Goal: Communication & Community: Connect with others

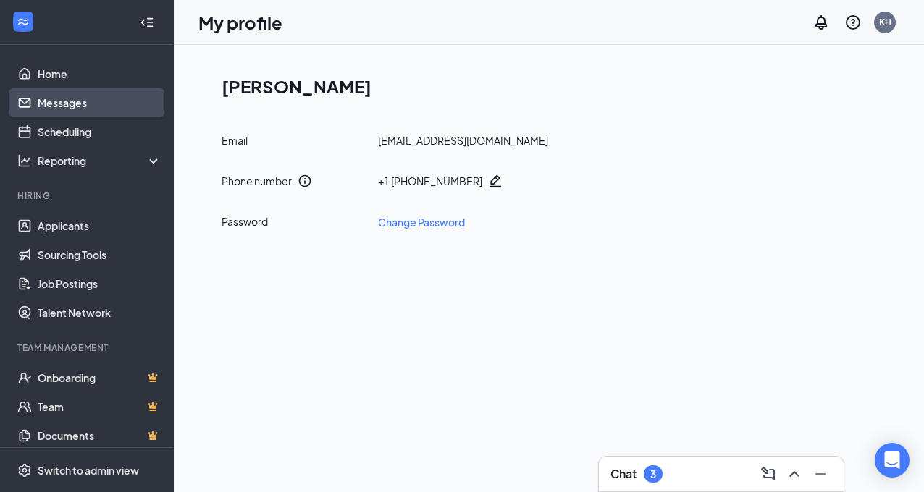
click at [41, 104] on link "Messages" at bounding box center [100, 102] width 124 height 29
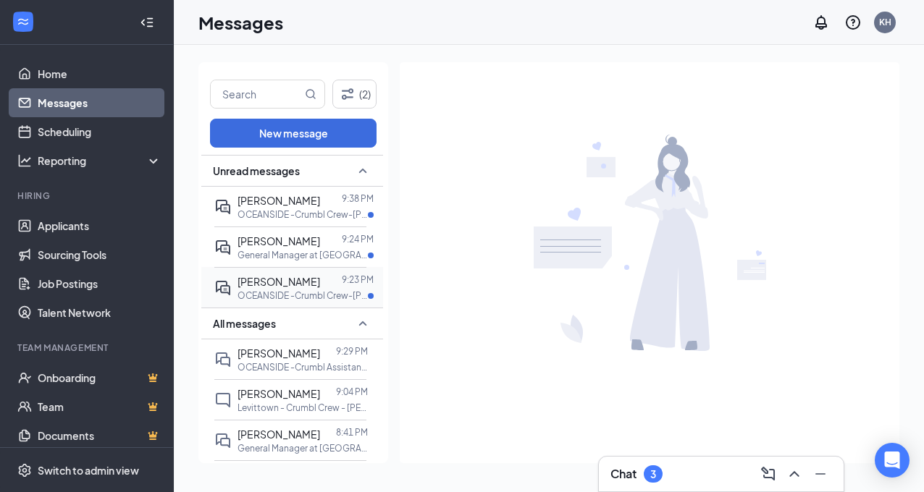
click at [285, 282] on span "[PERSON_NAME]" at bounding box center [279, 281] width 83 height 13
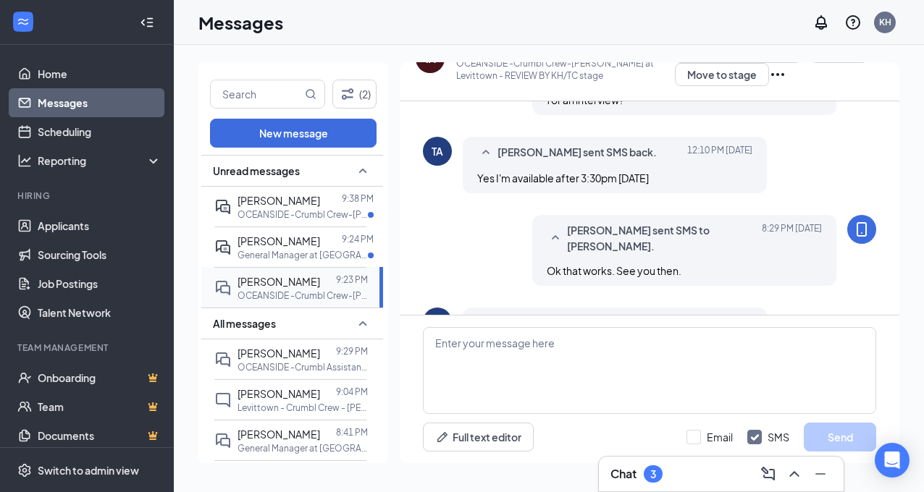
scroll to position [205, 0]
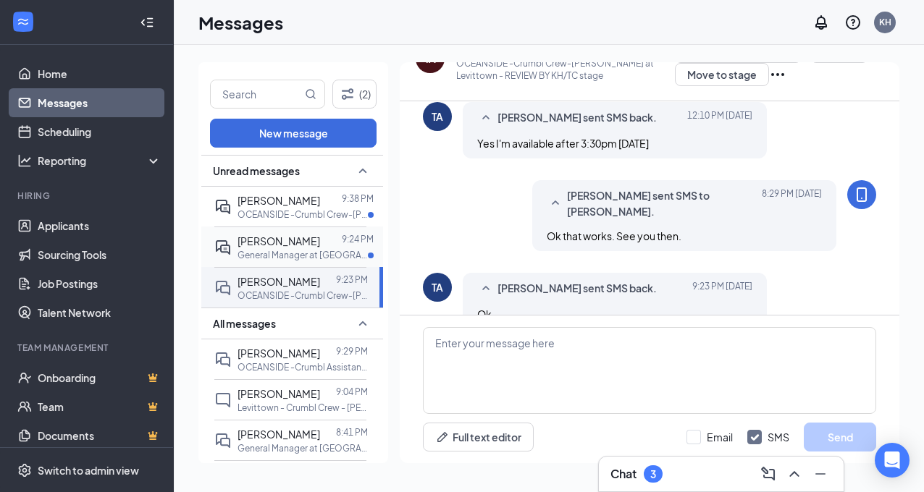
click at [269, 243] on span "[PERSON_NAME]" at bounding box center [279, 241] width 83 height 13
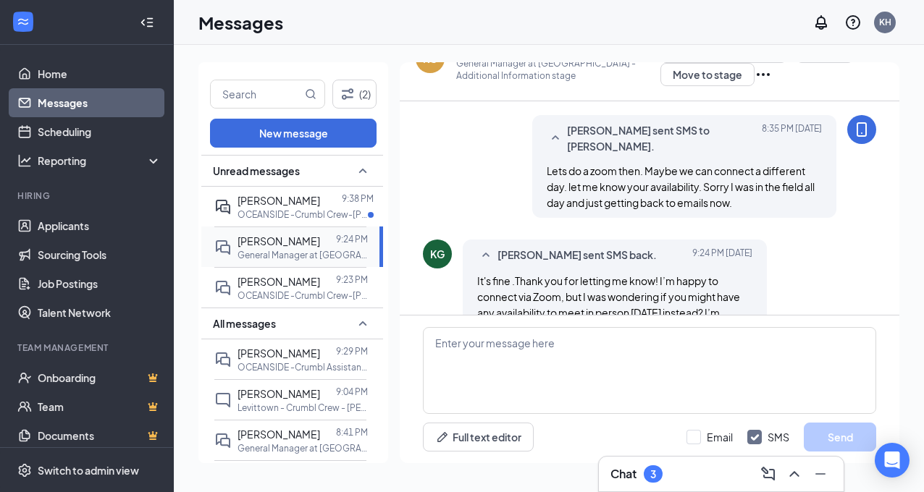
scroll to position [790, 0]
click at [258, 203] on span "[PERSON_NAME]" at bounding box center [279, 200] width 83 height 13
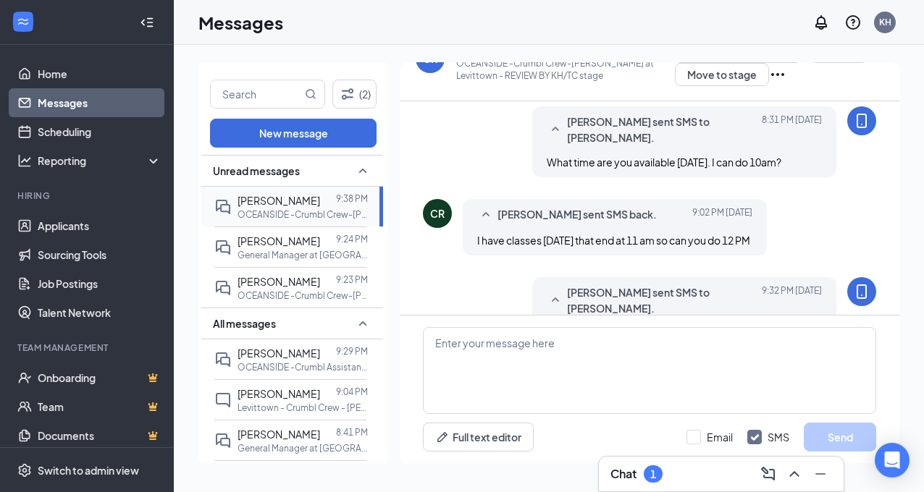
scroll to position [484, 0]
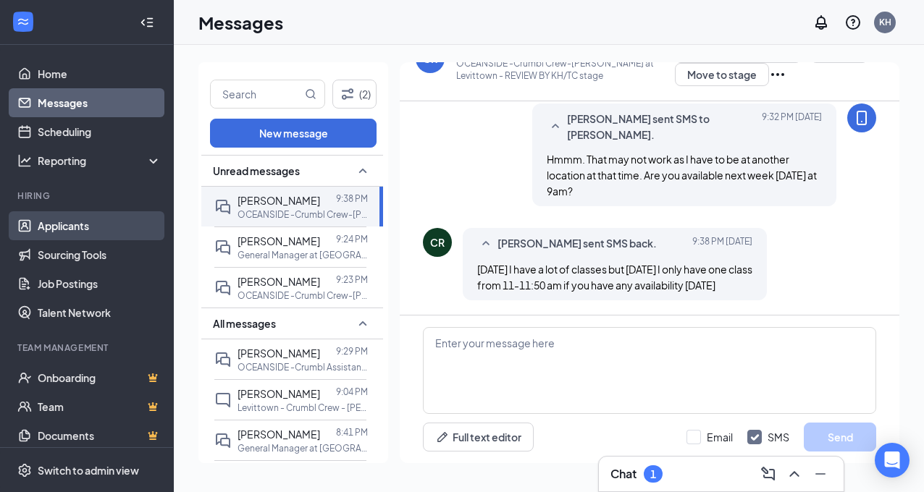
click at [51, 229] on link "Applicants" at bounding box center [100, 225] width 124 height 29
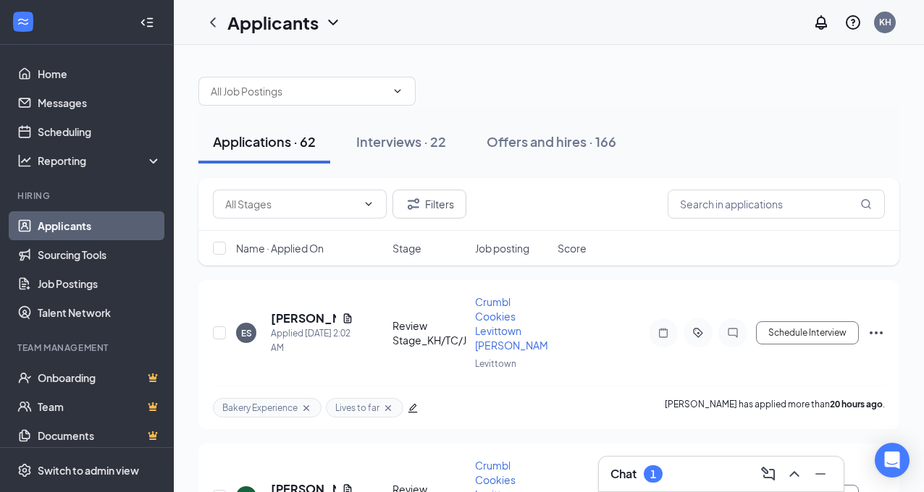
click at [679, 475] on div "Chat 1" at bounding box center [721, 474] width 222 height 23
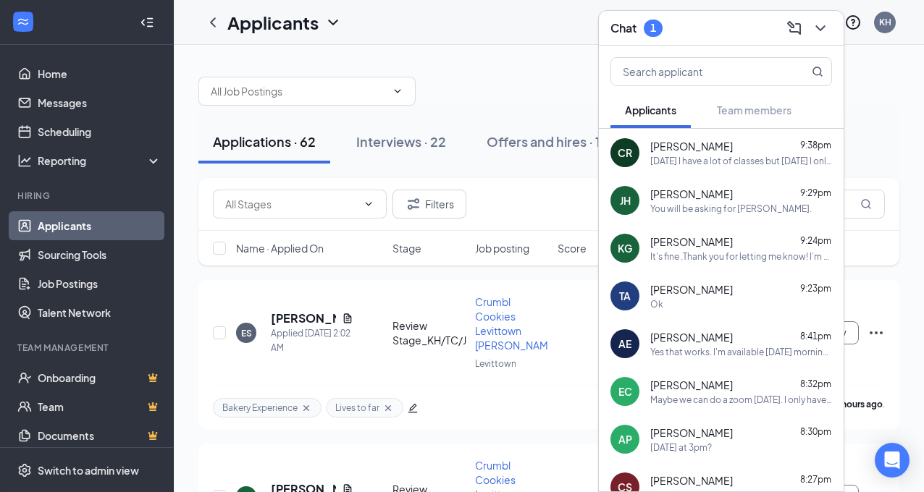
click at [654, 30] on div "1" at bounding box center [653, 28] width 6 height 12
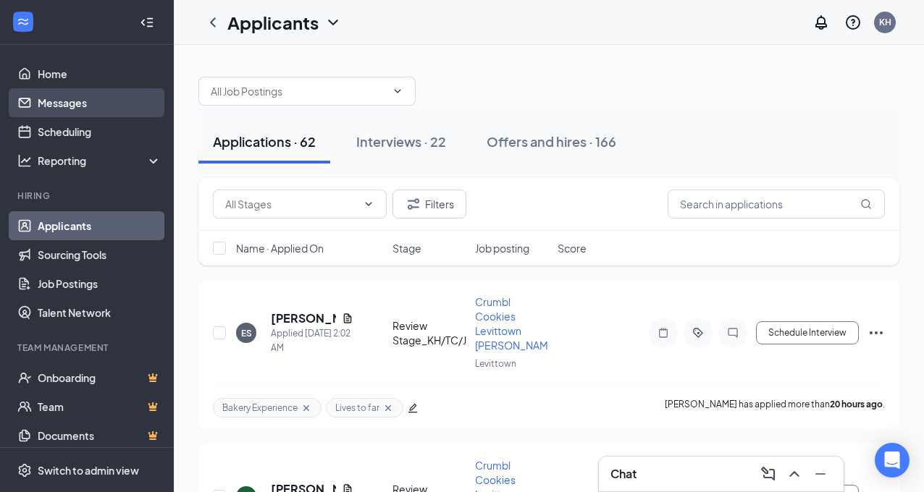
click at [54, 100] on link "Messages" at bounding box center [100, 102] width 124 height 29
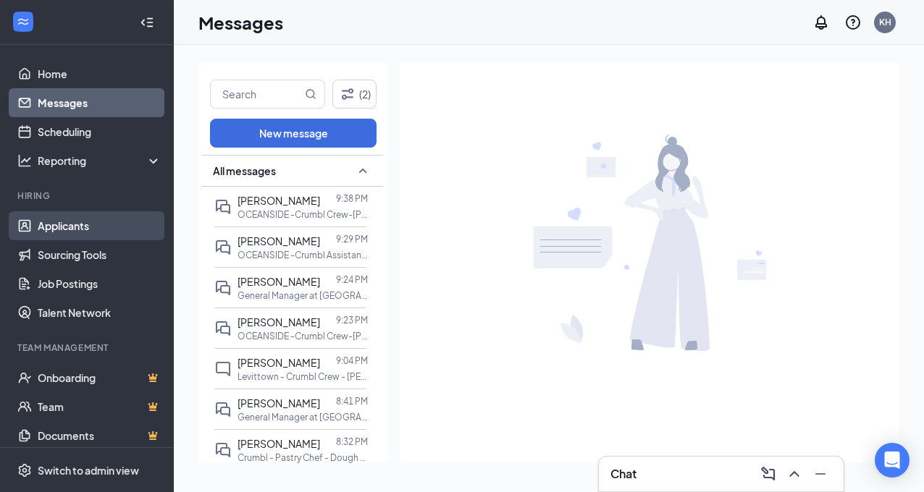
click at [48, 224] on link "Applicants" at bounding box center [100, 225] width 124 height 29
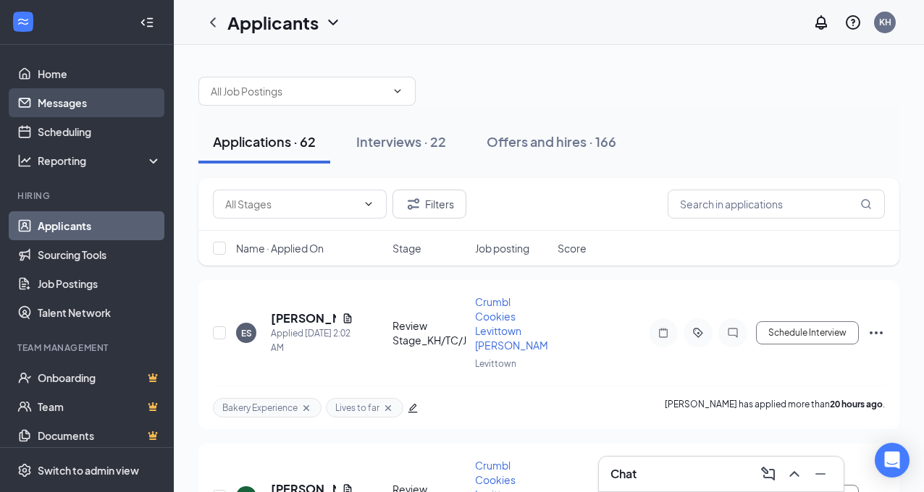
click at [46, 101] on link "Messages" at bounding box center [100, 102] width 124 height 29
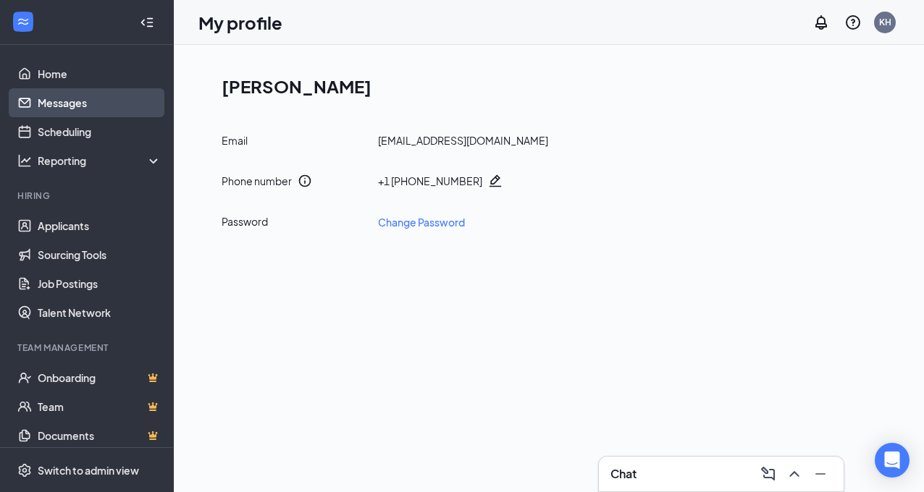
click at [74, 105] on link "Messages" at bounding box center [100, 102] width 124 height 29
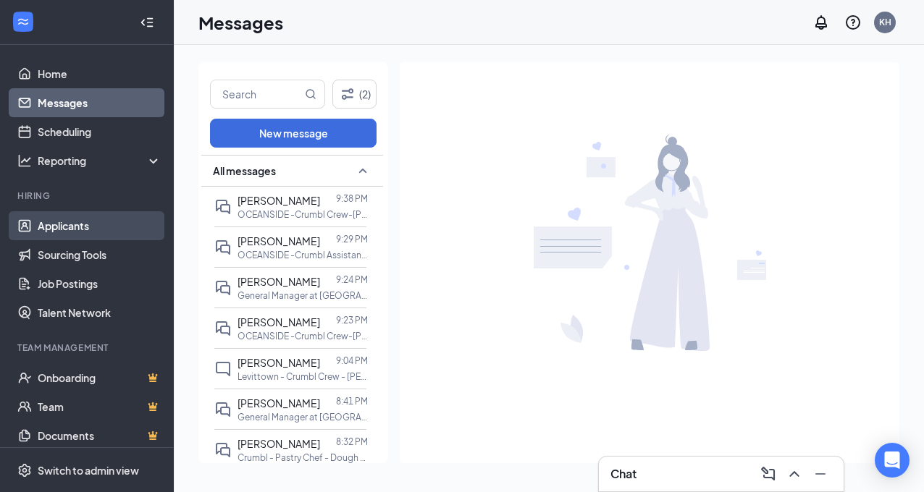
click at [64, 226] on link "Applicants" at bounding box center [100, 225] width 124 height 29
